Goal: Task Accomplishment & Management: Manage account settings

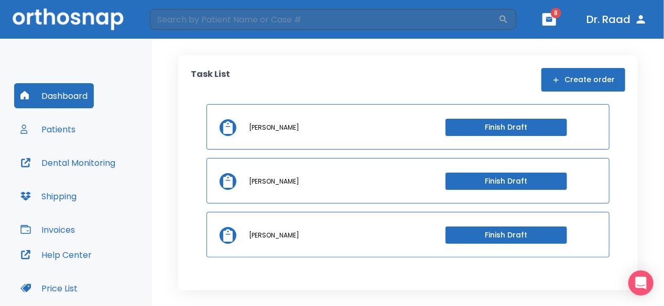
click at [541, 16] on header "​ 8 Dr. Raad" at bounding box center [332, 19] width 664 height 39
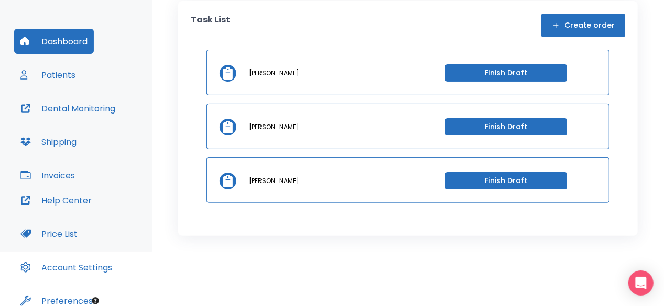
scroll to position [105, 0]
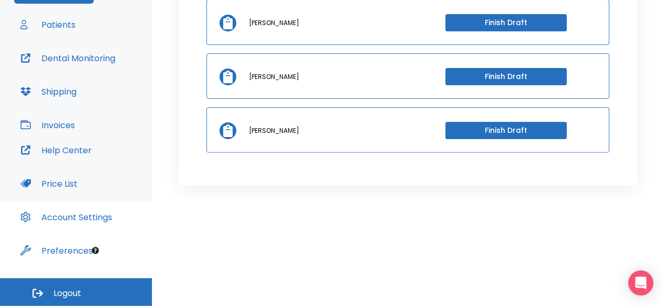
click at [136, 291] on button "Logout" at bounding box center [76, 293] width 152 height 28
